Goal: Use online tool/utility: Utilize a website feature to perform a specific function

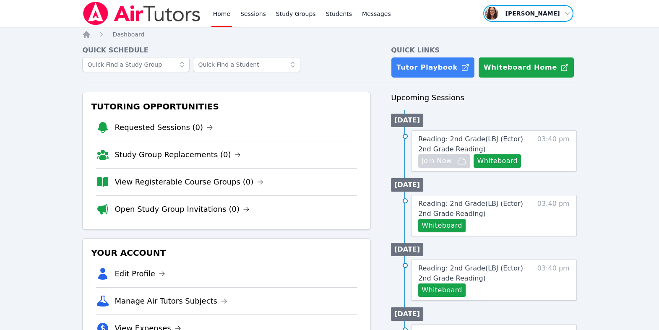
click at [489, 17] on span "button" at bounding box center [527, 13] width 91 height 18
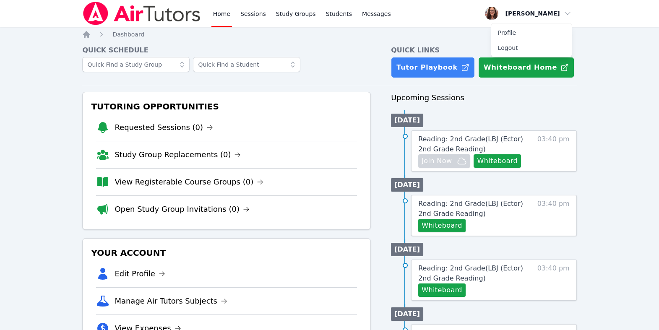
click at [475, 168] on button "Whiteboard" at bounding box center [496, 160] width 47 height 13
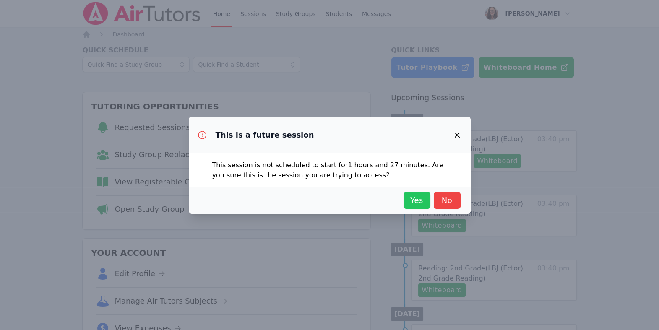
click at [426, 206] on span "Yes" at bounding box center [417, 201] width 18 height 12
